Goal: Information Seeking & Learning: Find specific page/section

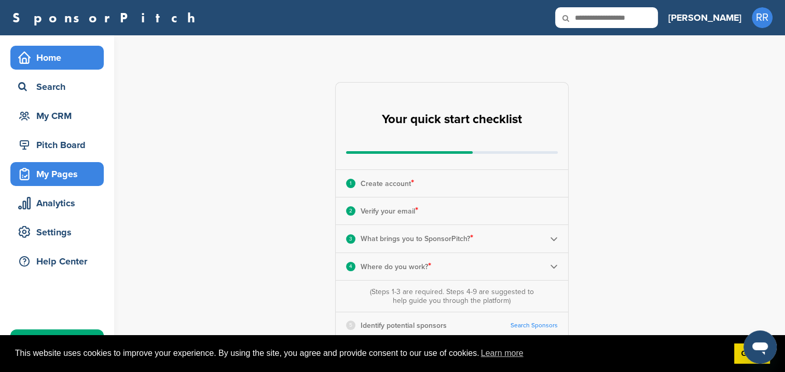
click at [48, 179] on div "My Pages" at bounding box center [60, 174] width 88 height 19
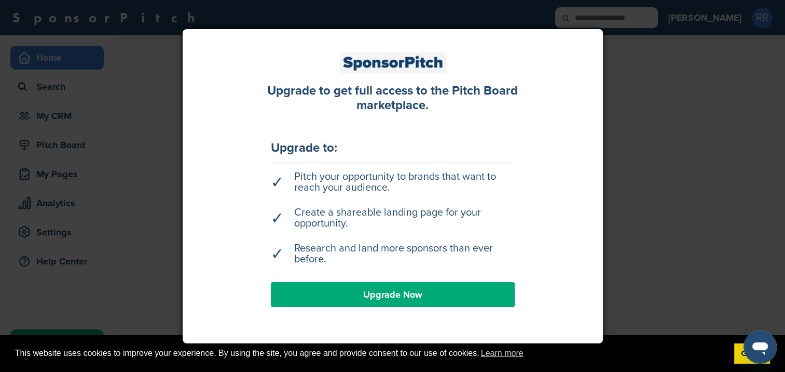
click at [626, 174] on div at bounding box center [392, 186] width 785 height 372
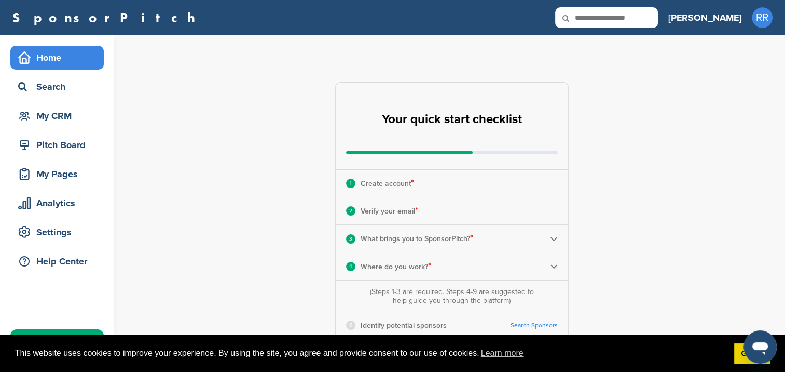
click at [626, 174] on div "**********" at bounding box center [458, 322] width 655 height 575
click at [35, 212] on div "Analytics" at bounding box center [60, 203] width 88 height 19
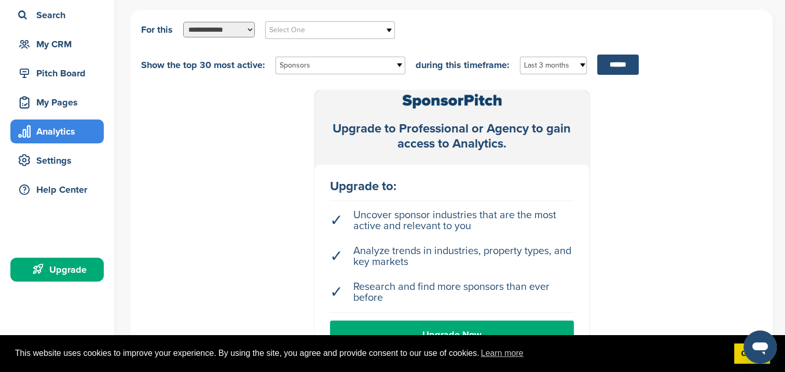
scroll to position [70, 0]
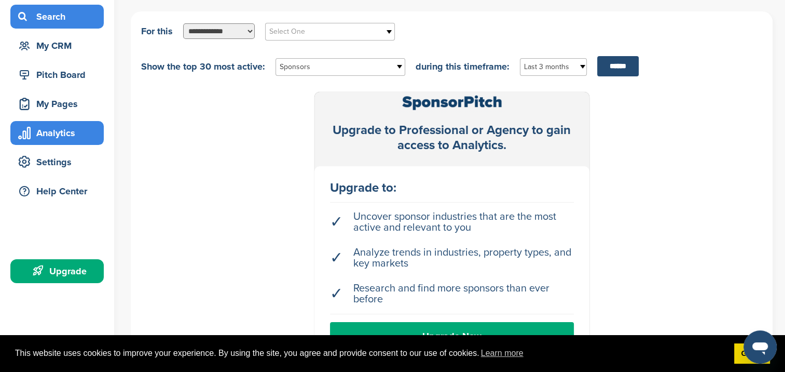
click at [54, 19] on div "Search" at bounding box center [60, 16] width 88 height 19
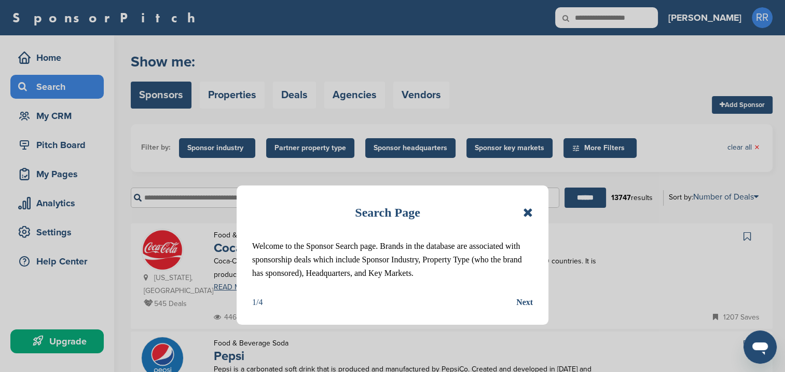
click at [535, 213] on div "Search Page Welcome to the Sponsor Search page. Brands in the database are asso…" at bounding box center [393, 254] width 312 height 139
click at [525, 210] on icon at bounding box center [528, 212] width 10 height 12
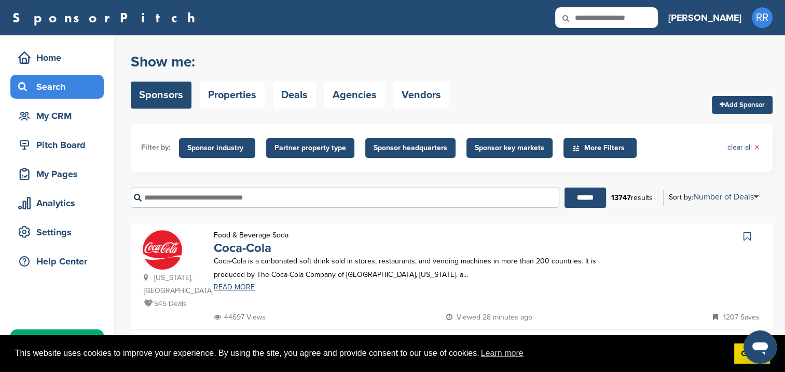
click at [323, 145] on span "Partner property type" at bounding box center [311, 147] width 72 height 11
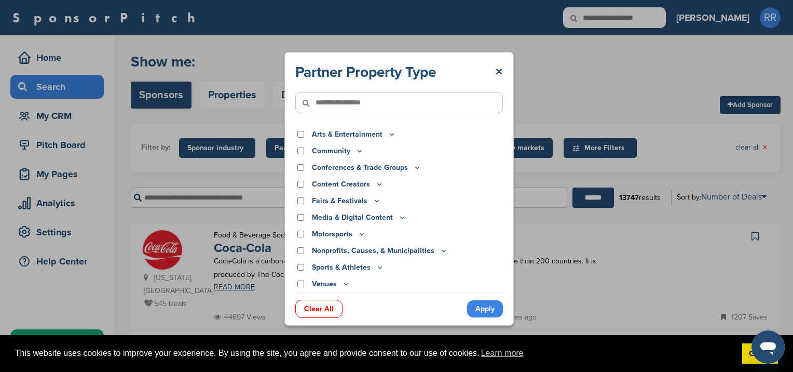
click at [492, 69] on div "Partner Property Type ×" at bounding box center [399, 72] width 208 height 19
click at [495, 63] on link "×" at bounding box center [499, 72] width 8 height 19
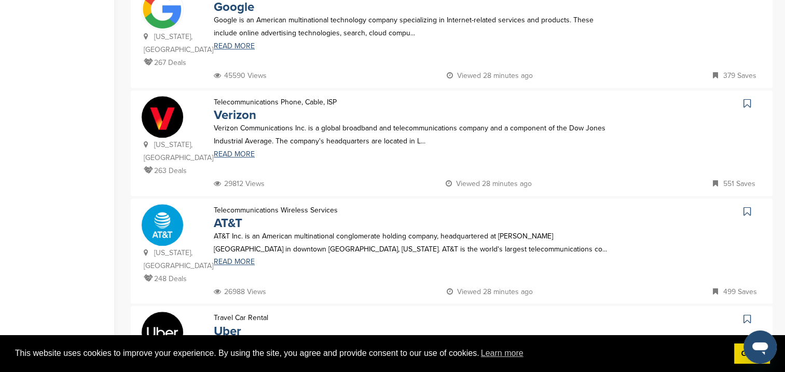
scroll to position [1165, 0]
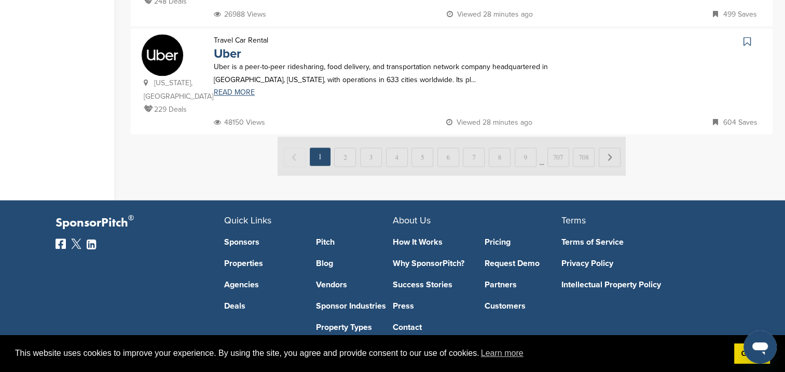
click at [243, 238] on link "Sponsors" at bounding box center [262, 242] width 77 height 8
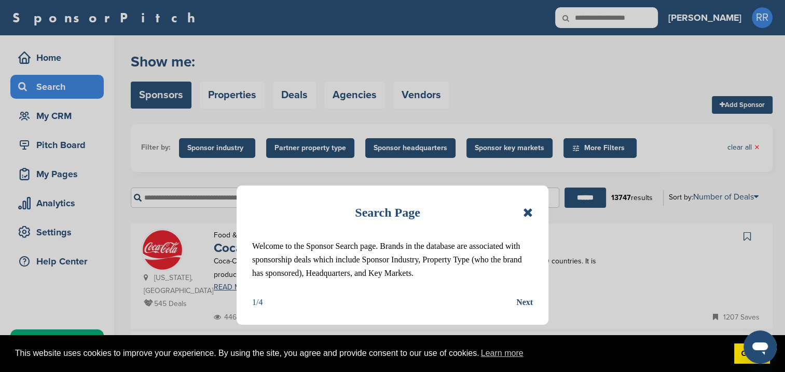
click at [524, 210] on icon at bounding box center [528, 212] width 10 height 12
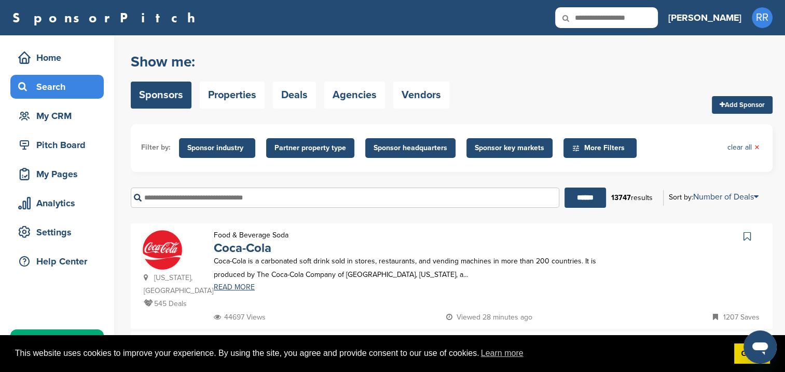
click at [619, 143] on span "More Filters" at bounding box center [602, 147] width 60 height 11
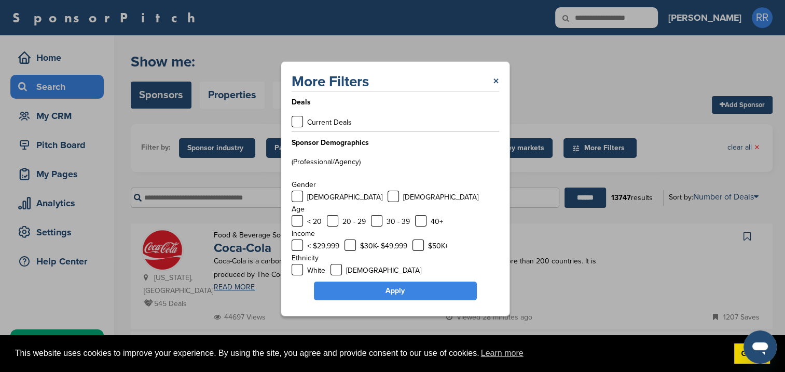
scroll to position [42, 0]
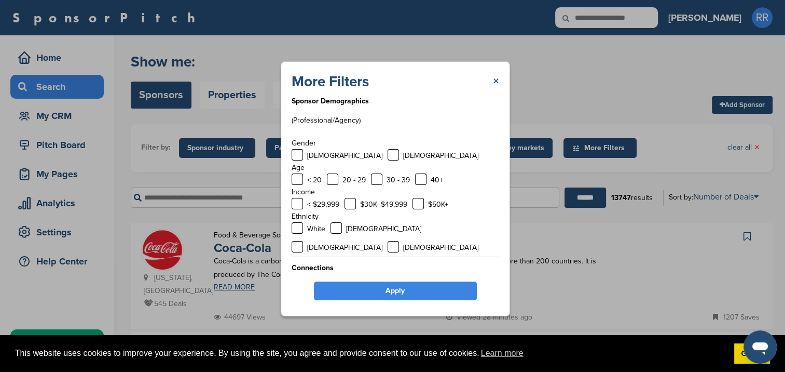
click at [493, 88] on link "×" at bounding box center [496, 81] width 6 height 19
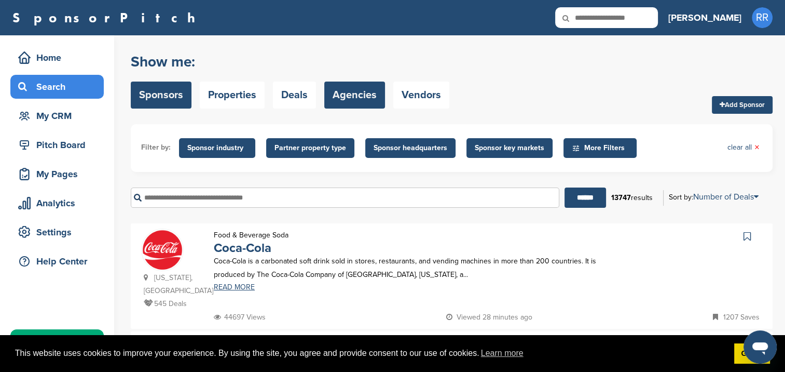
click at [325, 100] on link "Agencies" at bounding box center [354, 95] width 61 height 27
click at [324, 99] on link "Agencies" at bounding box center [354, 95] width 61 height 27
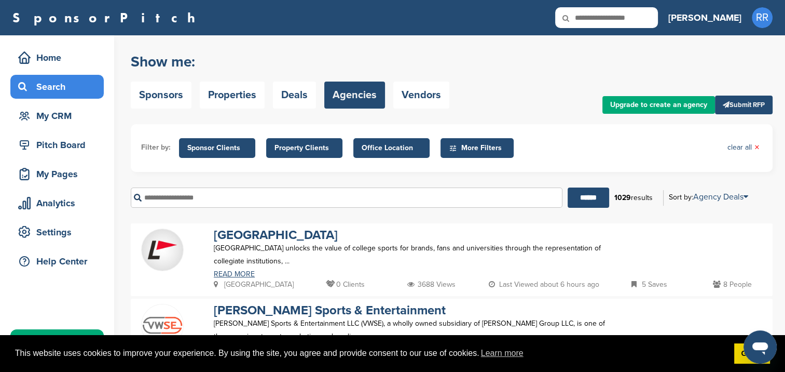
click at [197, 84] on div "Sponsors Properties Deals Agencies Vendors" at bounding box center [290, 95] width 319 height 27
drag, startPoint x: 197, startPoint y: 84, endPoint x: 157, endPoint y: 99, distance: 42.5
click at [157, 99] on link "Sponsors" at bounding box center [161, 95] width 61 height 27
